Goal: Transaction & Acquisition: Purchase product/service

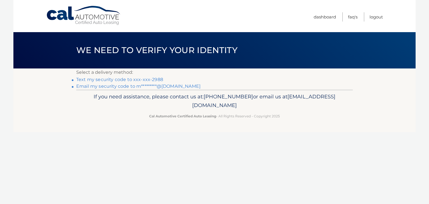
click at [142, 78] on link "Text my security code to xxx-xxx-2988" at bounding box center [119, 79] width 87 height 5
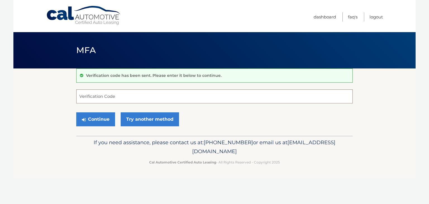
click at [105, 93] on input "Verification Code" at bounding box center [214, 96] width 276 height 14
type input "462419"
click at [93, 116] on button "Continue" at bounding box center [95, 119] width 39 height 14
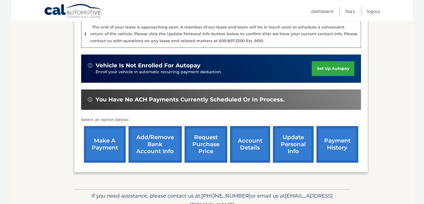
scroll to position [142, 0]
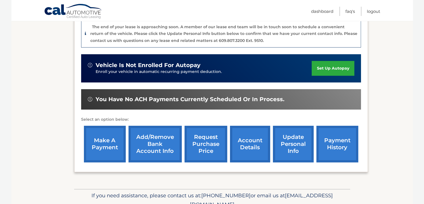
click at [107, 141] on link "make a payment" at bounding box center [105, 144] width 42 height 37
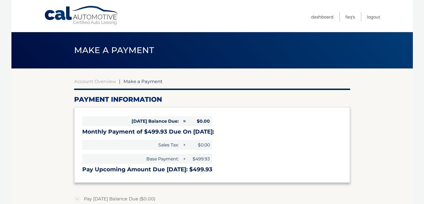
select select "YzE3NTQ1MmUtMGFjNC00NzJkLWFiMGMtMWVmN2I1OGM0ZDM2"
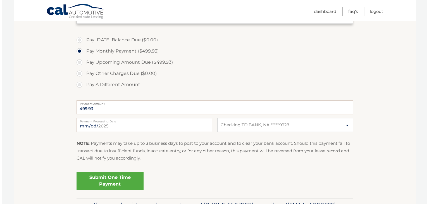
scroll to position [159, 0]
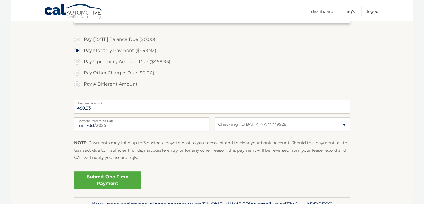
click at [101, 180] on link "Submit One Time Payment" at bounding box center [107, 180] width 67 height 18
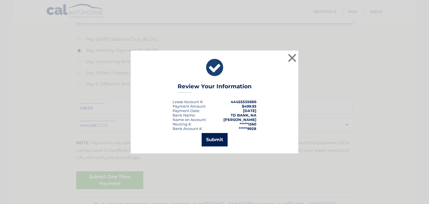
click at [210, 138] on button "Submit" at bounding box center [214, 139] width 26 height 13
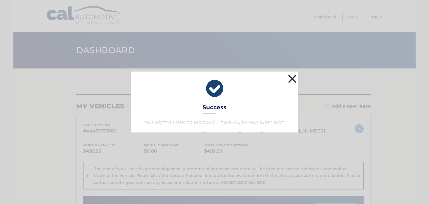
click at [290, 78] on button "×" at bounding box center [291, 78] width 11 height 11
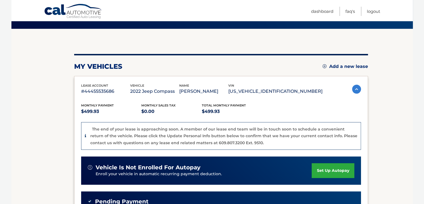
scroll to position [40, 0]
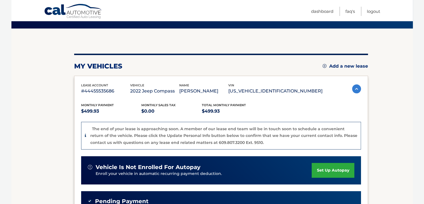
drag, startPoint x: 424, startPoint y: 93, endPoint x: 423, endPoint y: 98, distance: 4.8
click at [423, 98] on body "Cal Automotive Menu Dashboard FAQ's Logout" at bounding box center [212, 62] width 424 height 204
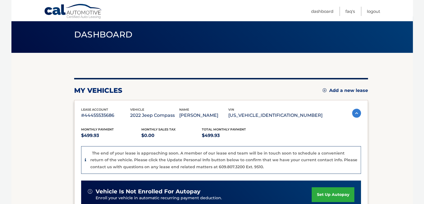
scroll to position [0, 0]
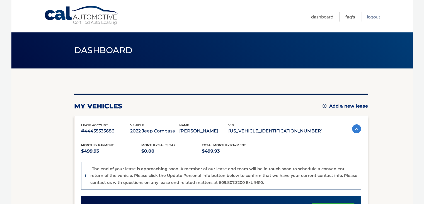
click at [375, 16] on link "Logout" at bounding box center [373, 16] width 13 height 9
